Goal: Task Accomplishment & Management: Use online tool/utility

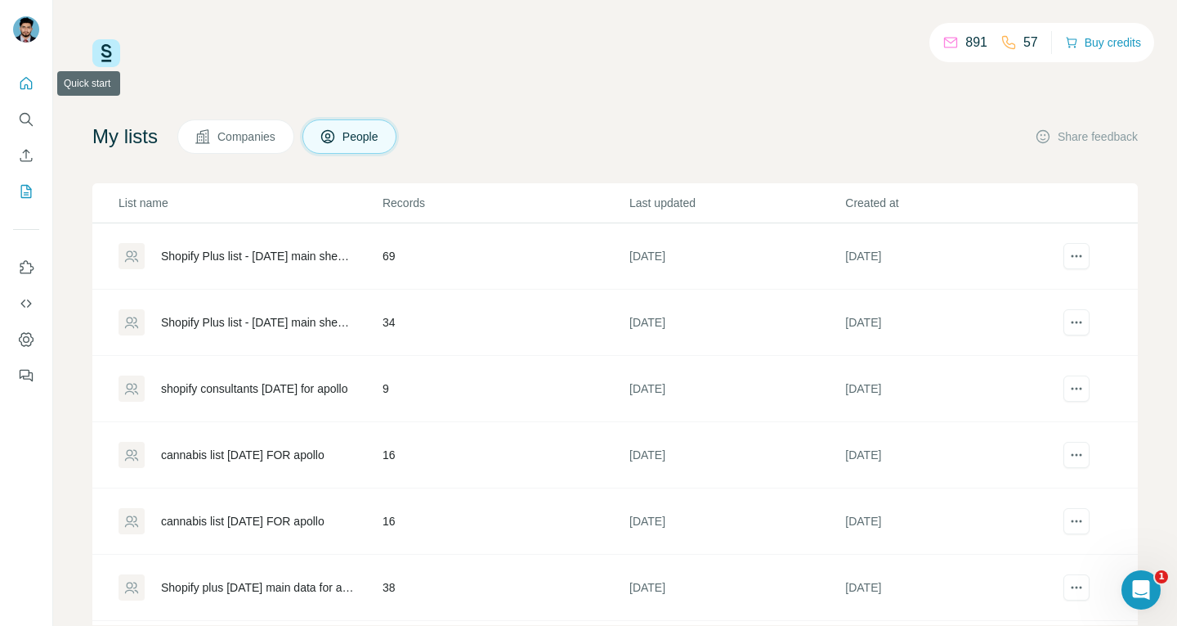
click at [23, 85] on icon "Quick start" at bounding box center [26, 83] width 16 height 16
click at [28, 118] on icon "Search" at bounding box center [26, 119] width 16 height 16
click at [18, 115] on icon "Search" at bounding box center [26, 119] width 16 height 16
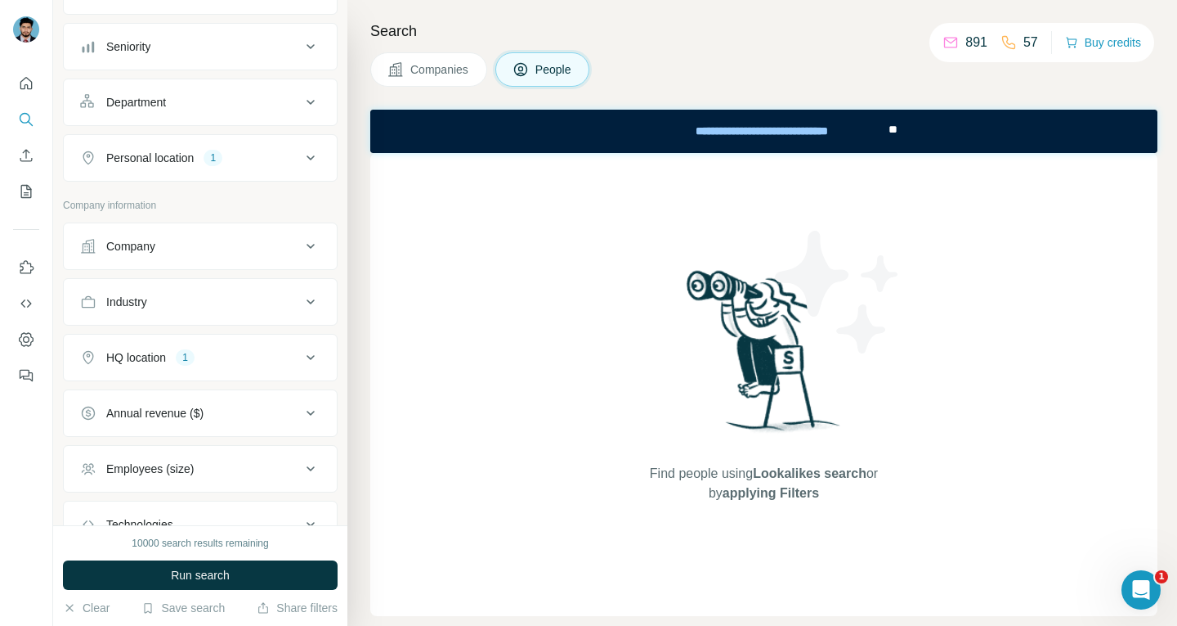
scroll to position [164, 0]
click at [235, 229] on button "Company" at bounding box center [200, 245] width 273 height 39
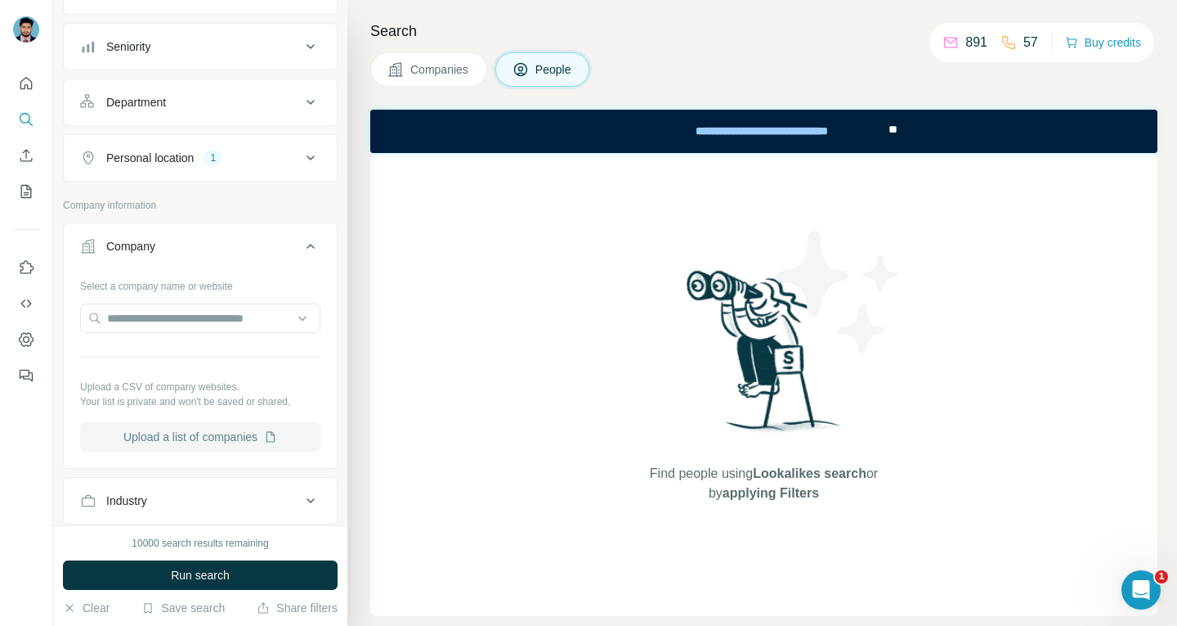
click at [182, 435] on button "Upload a list of companies" at bounding box center [200, 436] width 240 height 29
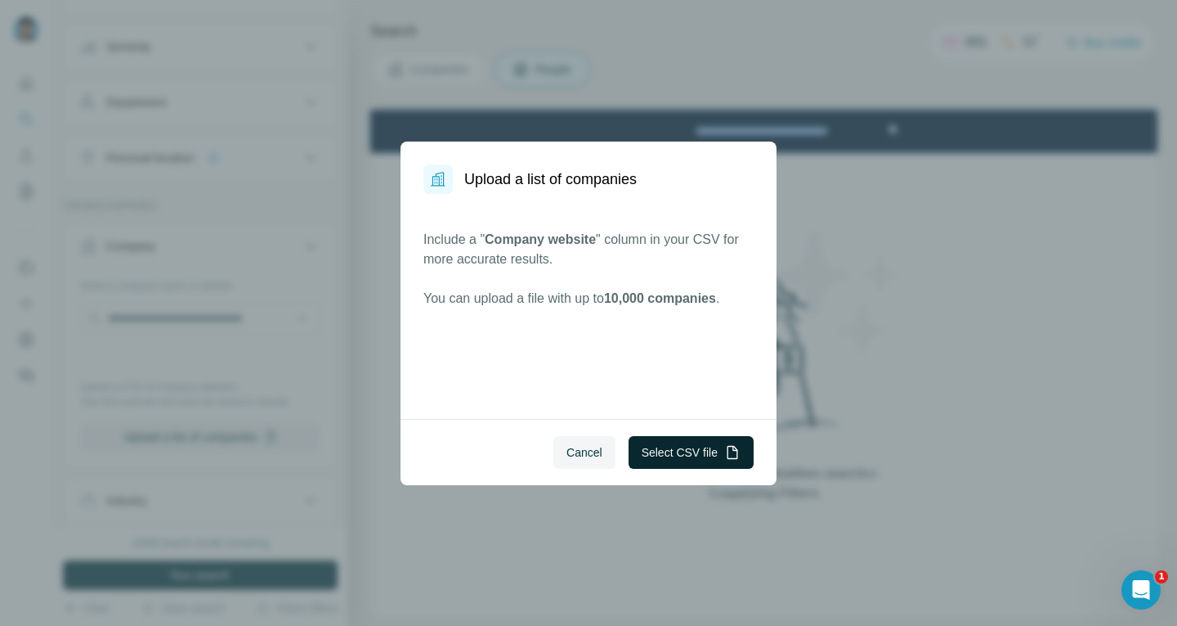
click at [681, 442] on button "Select CSV file" at bounding box center [691, 452] width 125 height 33
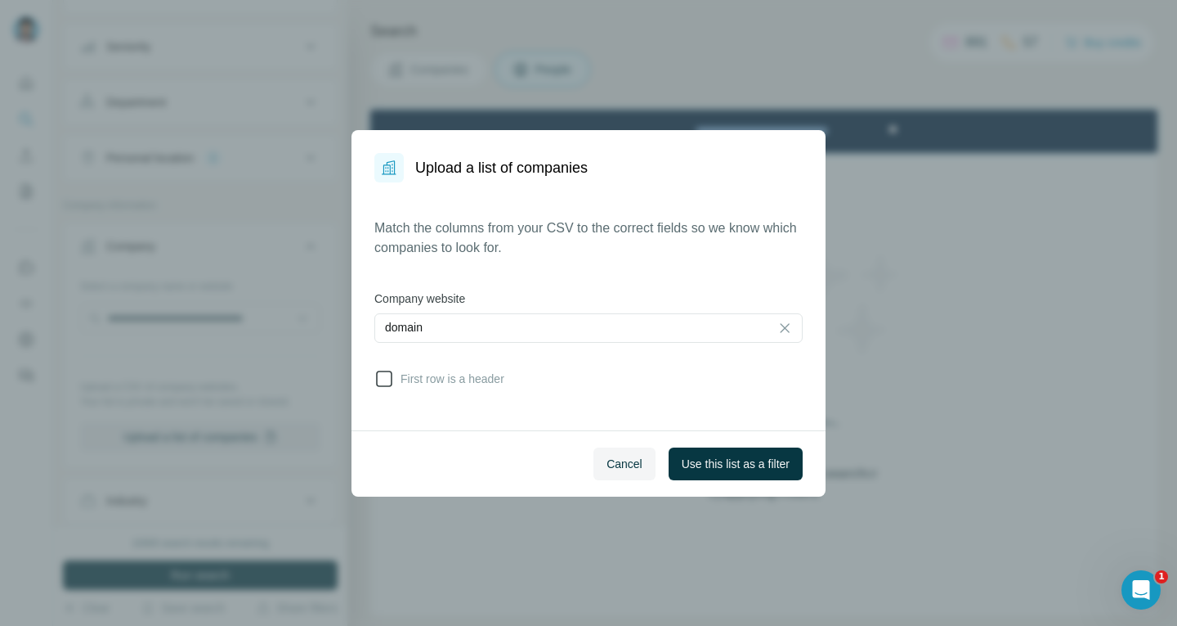
click at [474, 372] on span "First row is a header" at bounding box center [449, 378] width 110 height 16
click at [738, 460] on span "Use this list as a filter" at bounding box center [736, 463] width 108 height 16
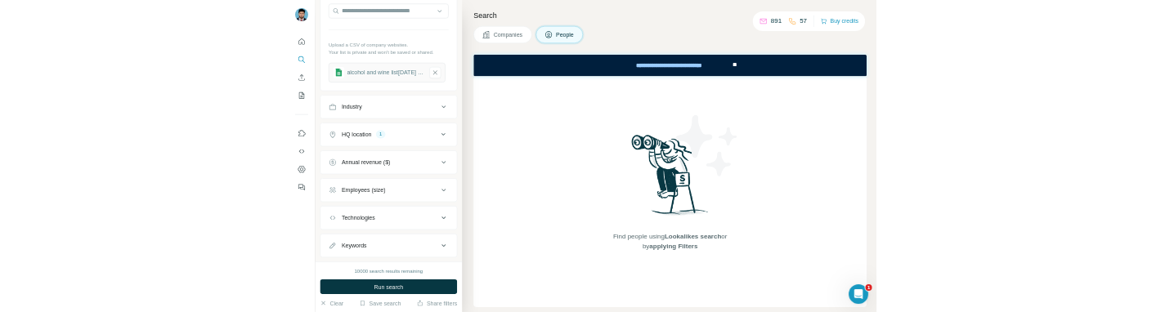
scroll to position [614, 0]
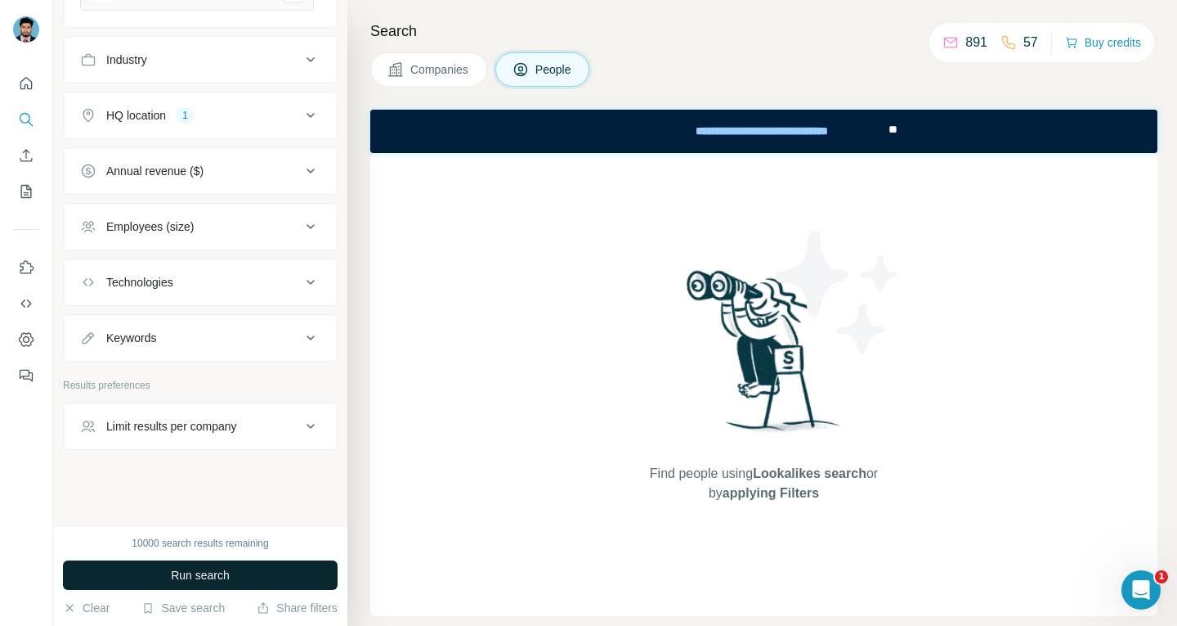
click at [231, 576] on button "Run search" at bounding box center [200, 574] width 275 height 29
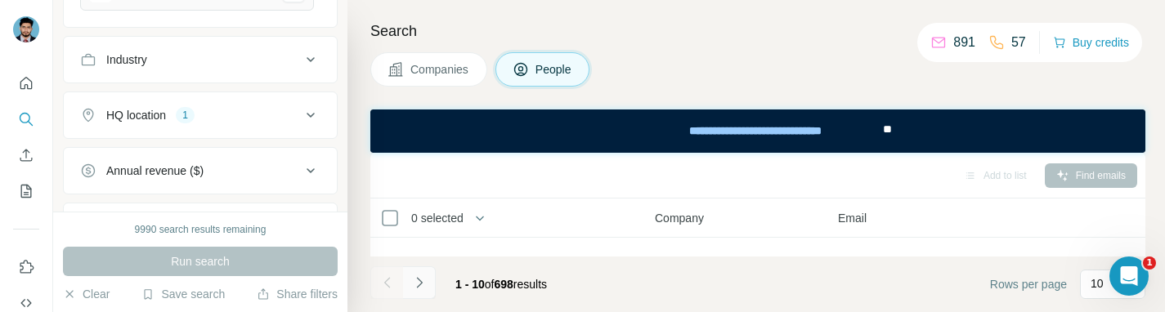
click at [423, 283] on icon "Navigate to next page" at bounding box center [419, 283] width 16 height 16
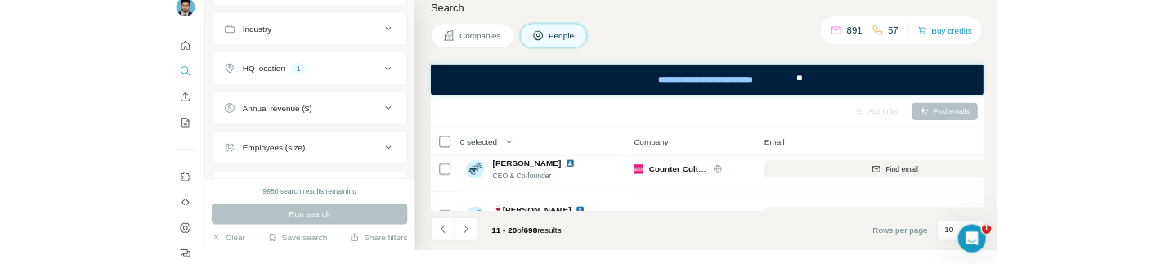
scroll to position [0, 0]
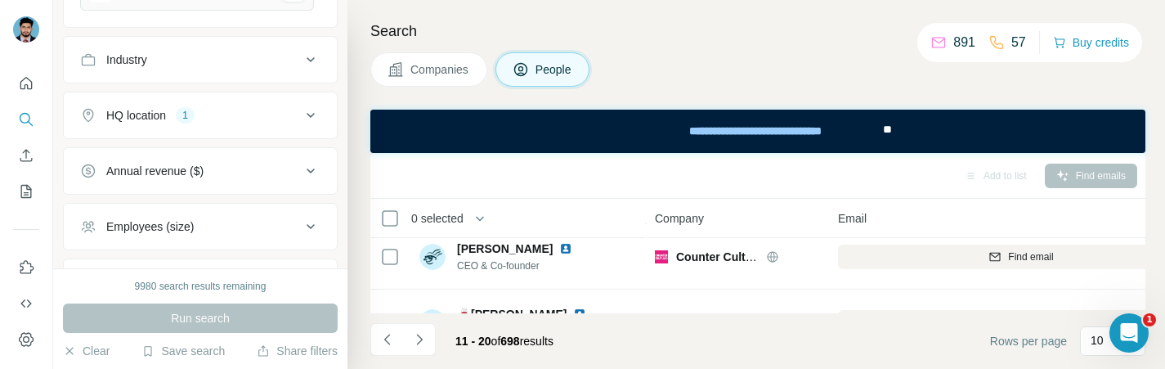
click at [428, 341] on button "Navigate to next page" at bounding box center [419, 339] width 33 height 33
